Goal: Task Accomplishment & Management: Manage account settings

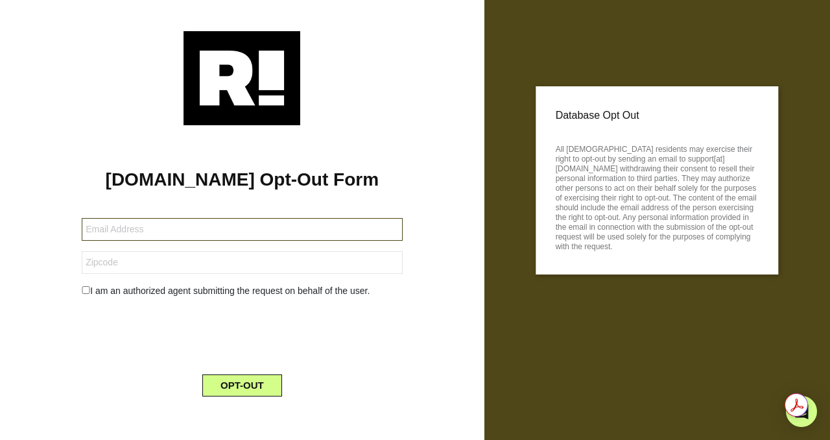
click at [104, 235] on input "text" at bounding box center [242, 229] width 320 height 23
type input "[EMAIL_ADDRESS][DOMAIN_NAME]"
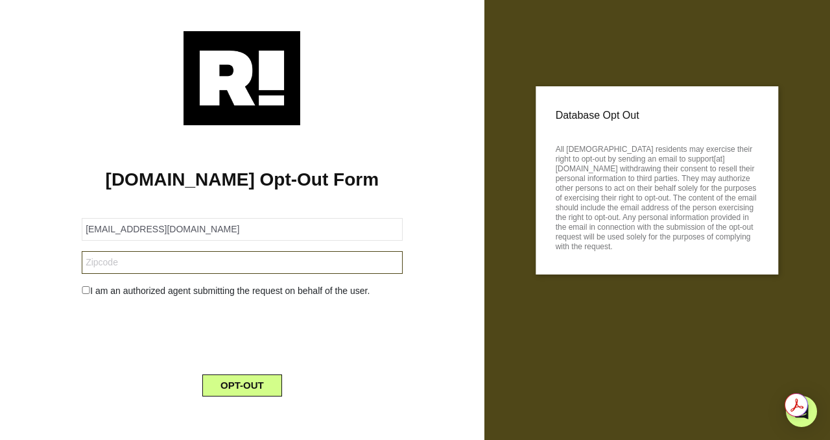
type input "92656"
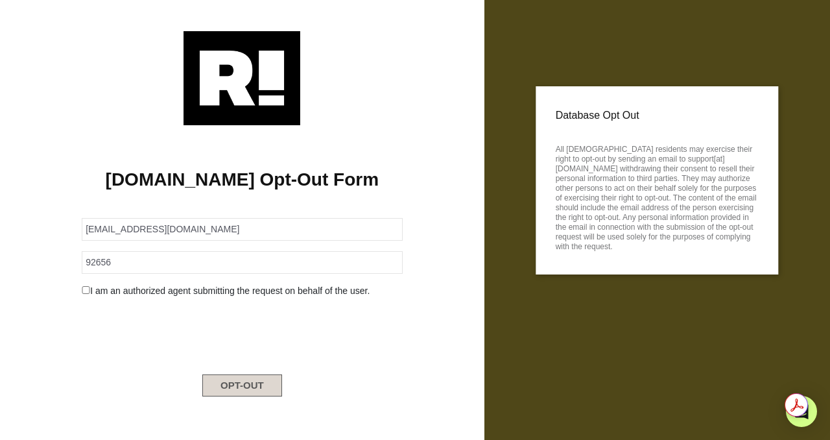
click at [244, 386] on button "OPT-OUT" at bounding box center [242, 385] width 80 height 22
